Goal: Task Accomplishment & Management: Manage account settings

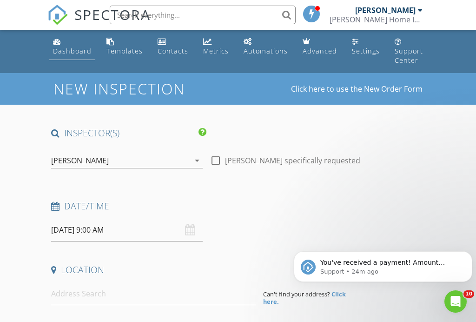
click at [74, 50] on div "Dashboard" at bounding box center [72, 50] width 39 height 9
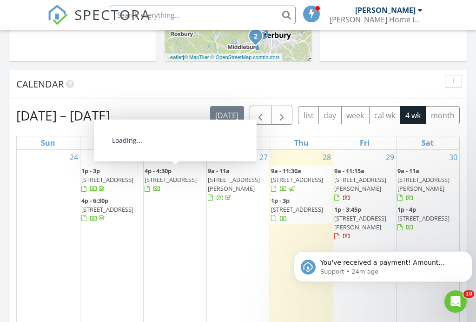
scroll to position [384, 0]
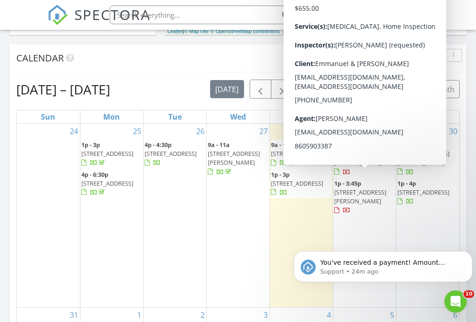
click at [376, 188] on span "139 Lewis St 34, Naugatuck 06770" at bounding box center [360, 196] width 52 height 17
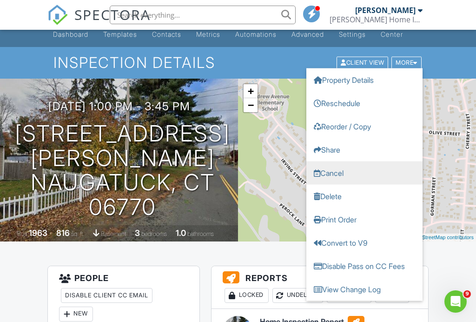
click at [342, 183] on link "Cancel" at bounding box center [364, 172] width 116 height 23
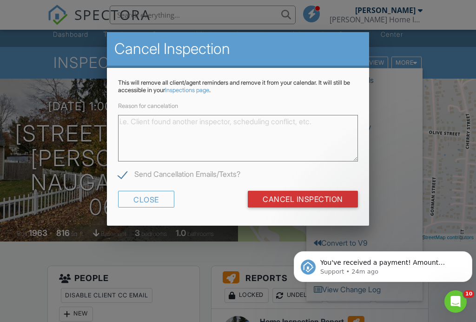
click at [208, 141] on textarea "Reason for cancelation" at bounding box center [237, 138] width 239 height 46
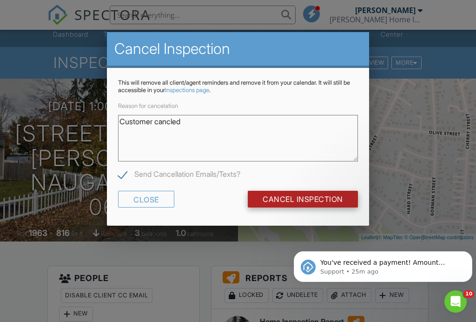
type textarea "Customer cancled"
click at [290, 195] on input "Cancel Inspection" at bounding box center [303, 199] width 110 height 17
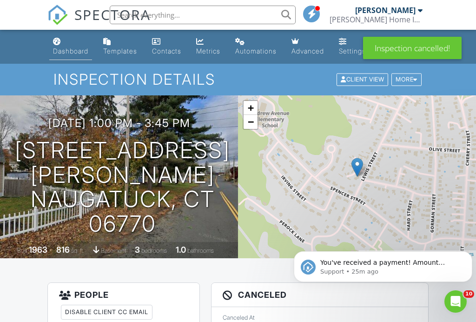
click at [82, 53] on div "Dashboard" at bounding box center [70, 51] width 35 height 8
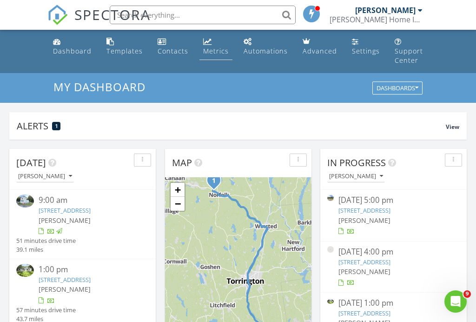
click at [207, 51] on div "Metrics" at bounding box center [216, 50] width 26 height 9
